Goal: Find specific page/section: Find specific page/section

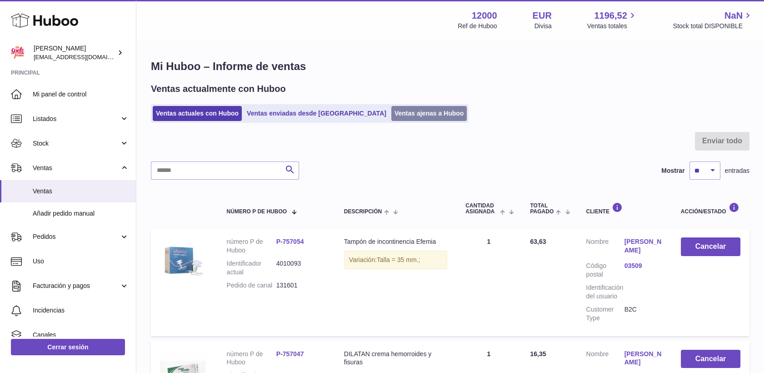
click at [399, 114] on link "Ventas ajenas a Huboo" at bounding box center [429, 113] width 76 height 15
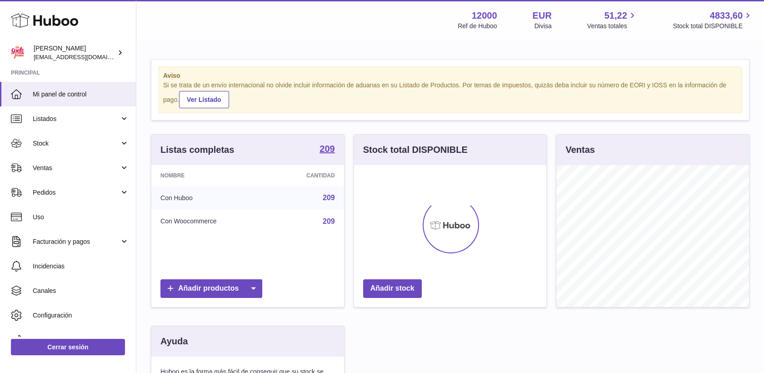
scroll to position [142, 193]
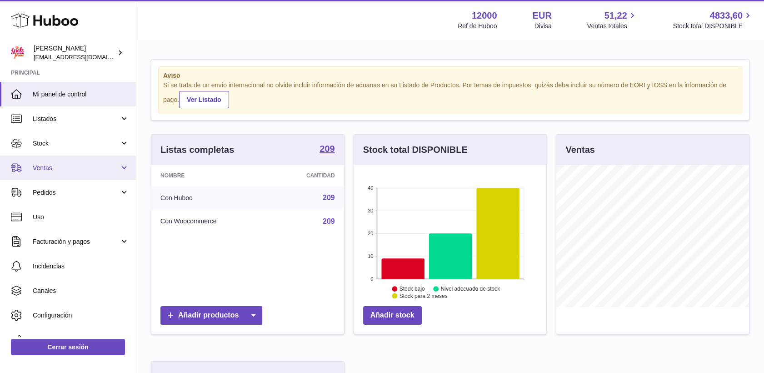
click at [49, 168] on span "Ventas" at bounding box center [76, 168] width 87 height 9
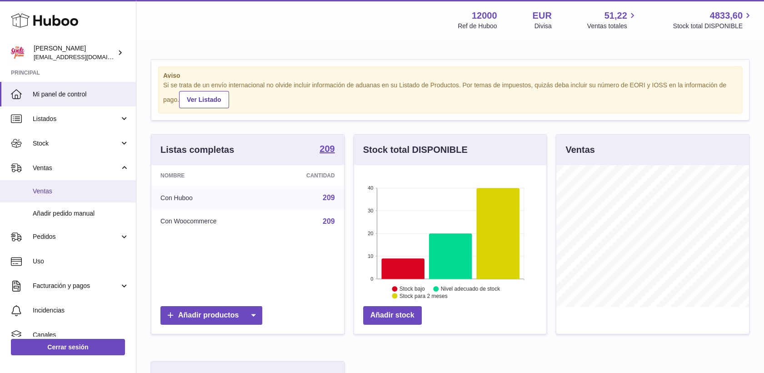
click at [51, 194] on span "Ventas" at bounding box center [81, 191] width 96 height 9
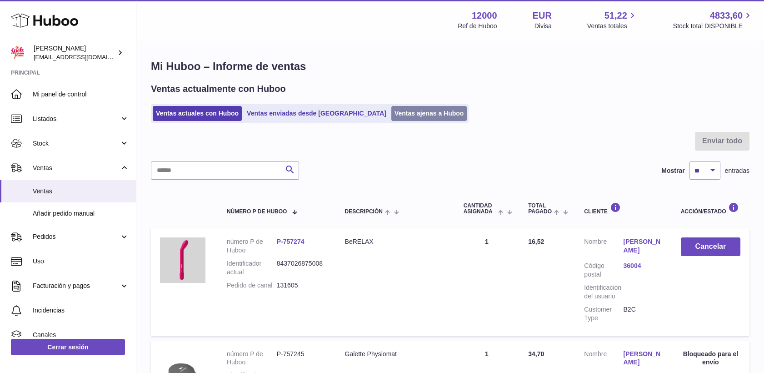
click at [396, 111] on link "Ventas ajenas a Huboo" at bounding box center [429, 113] width 76 height 15
